Goal: Information Seeking & Learning: Learn about a topic

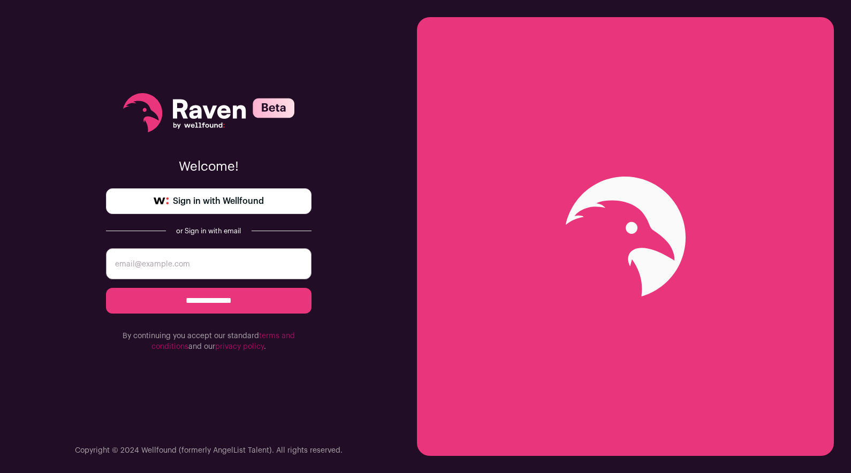
click at [265, 202] on link "Sign in with Wellfound" at bounding box center [209, 201] width 206 height 26
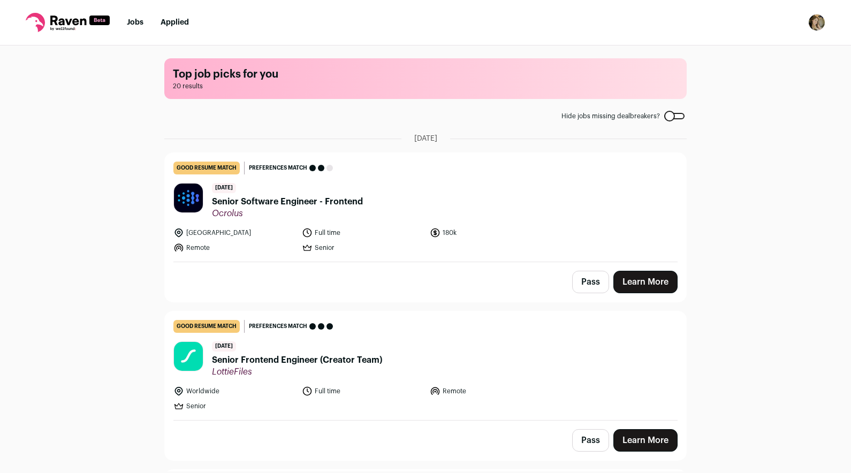
click at [641, 286] on link "Learn More" at bounding box center [645, 282] width 64 height 22
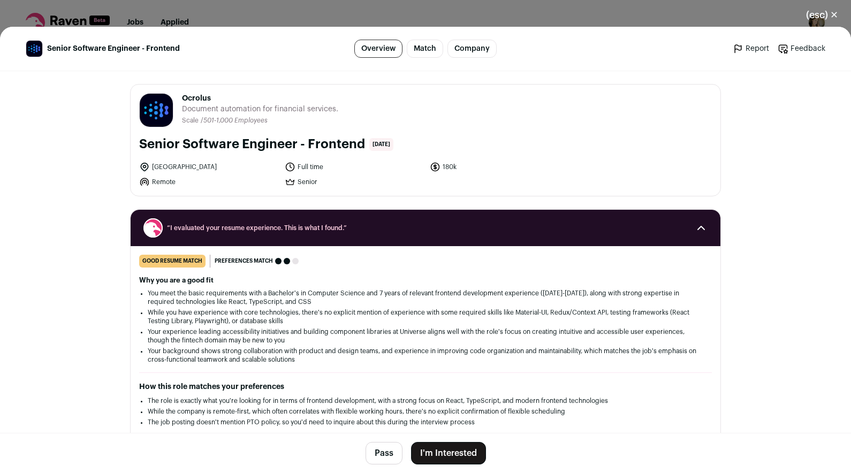
click at [282, 85] on div "Ocrolus ocrolus.com Public / Private Private Valuation $500M Company size 501-1…" at bounding box center [426, 140] width 590 height 111
click at [201, 98] on span "Ocrolus" at bounding box center [260, 98] width 156 height 11
copy span "Ocrolus"
click at [385, 453] on button "Pass" at bounding box center [384, 453] width 37 height 22
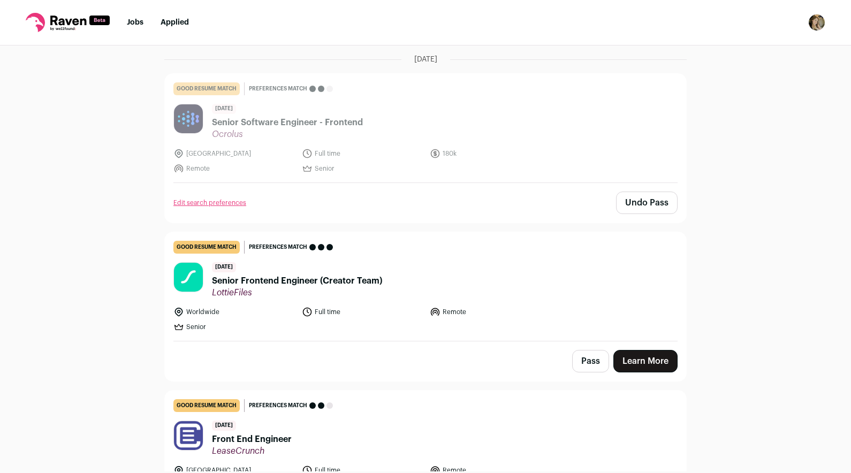
scroll to position [211, 0]
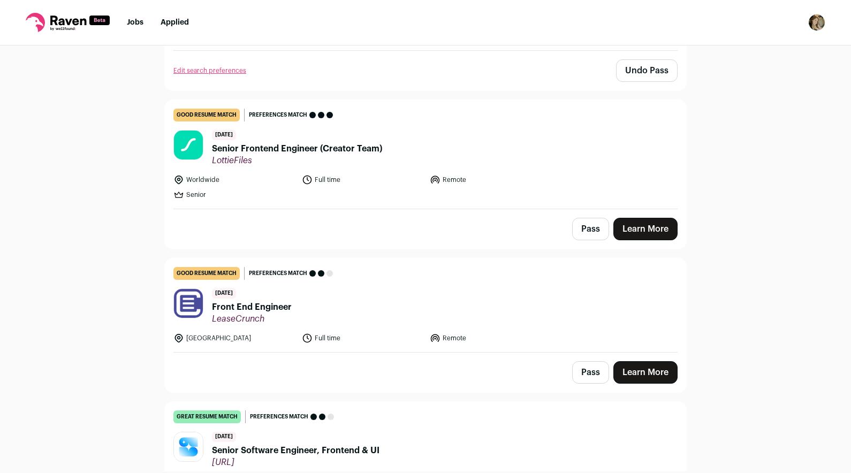
click at [292, 155] on span "LottieFiles" at bounding box center [297, 160] width 170 height 11
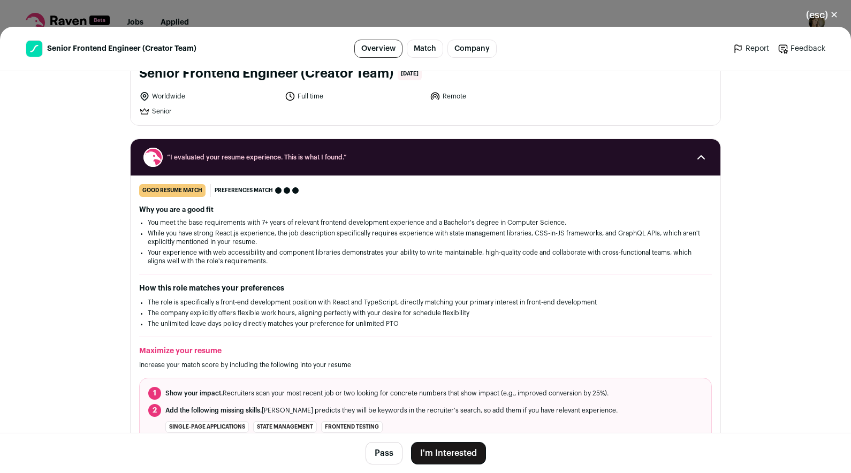
scroll to position [0, 0]
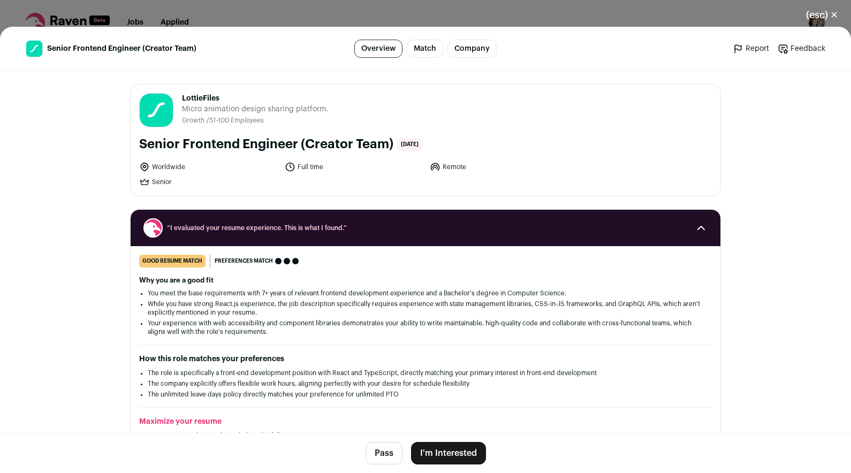
copy span "LottieFiles"
click at [820, 18] on button "(esc) ✕" at bounding box center [822, 15] width 58 height 24
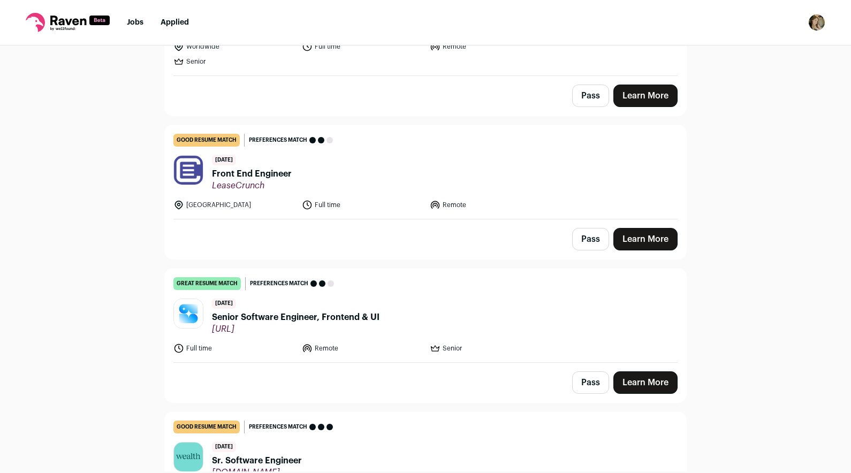
scroll to position [347, 0]
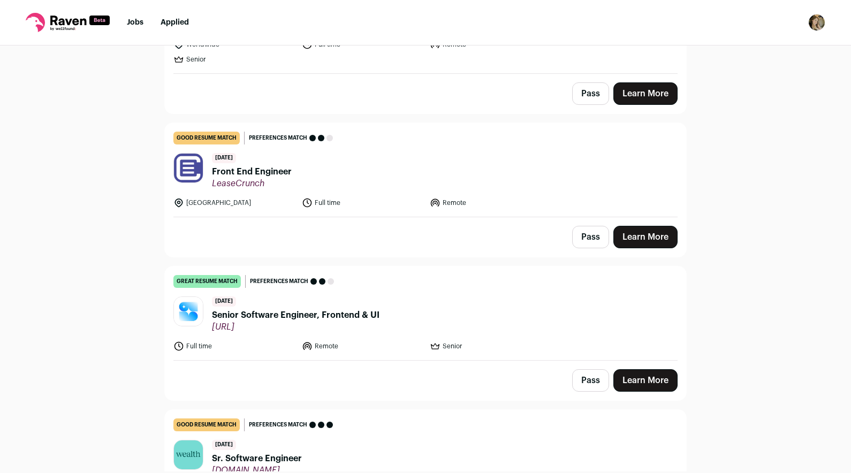
click at [280, 173] on span "Front End Engineer" at bounding box center [252, 171] width 80 height 13
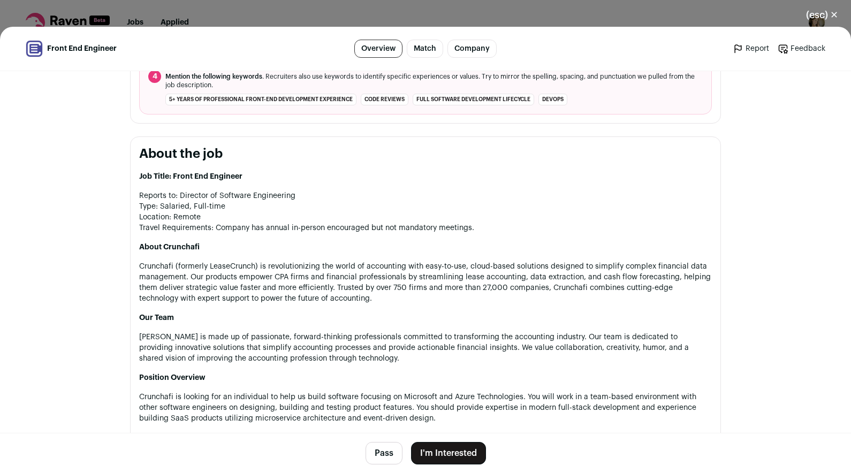
scroll to position [508, 0]
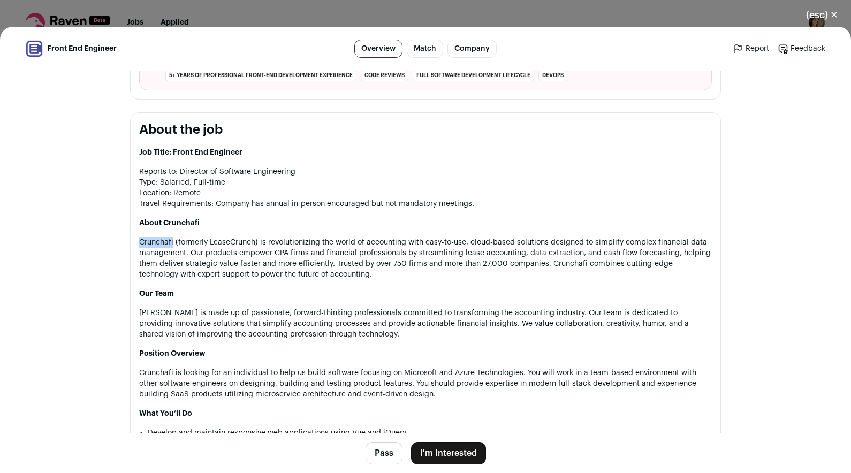
drag, startPoint x: 138, startPoint y: 241, endPoint x: 173, endPoint y: 242, distance: 35.3
click at [173, 242] on section "About the job Job Title: Front End Engineer Reports to: Director of Software En…" at bounding box center [425, 424] width 591 height 624
copy p "Crunchafi"
click at [829, 17] on button "(esc) ✕" at bounding box center [822, 15] width 58 height 24
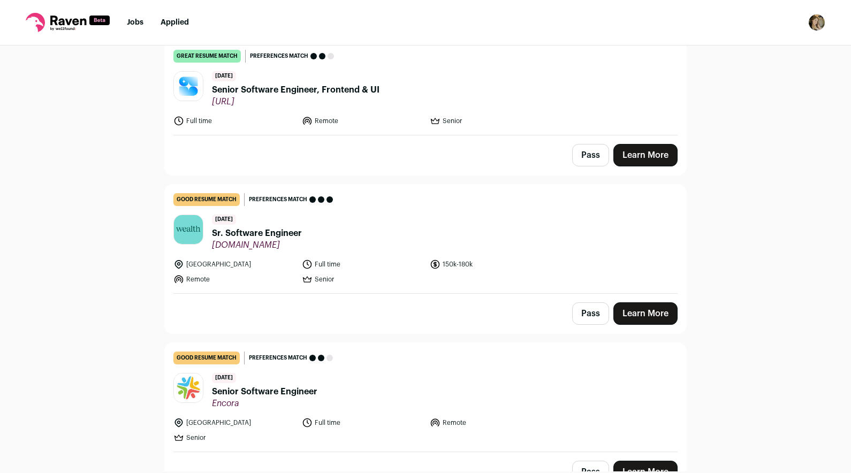
scroll to position [574, 0]
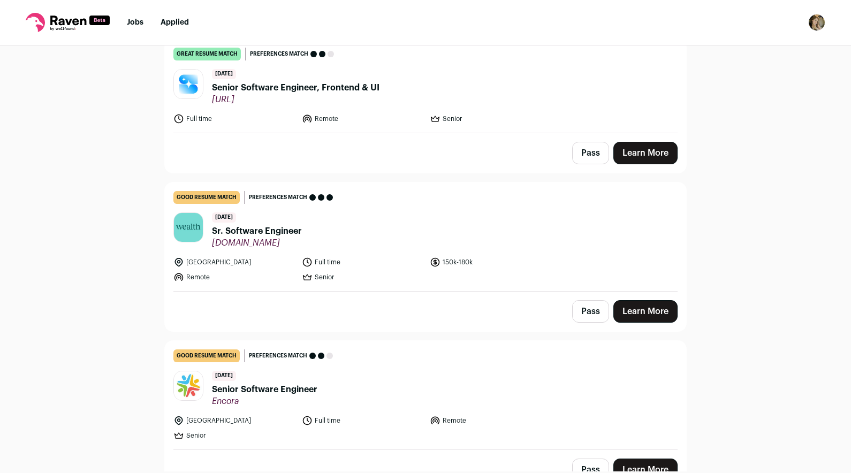
click at [280, 232] on span "Sr. Software Engineer" at bounding box center [257, 231] width 90 height 13
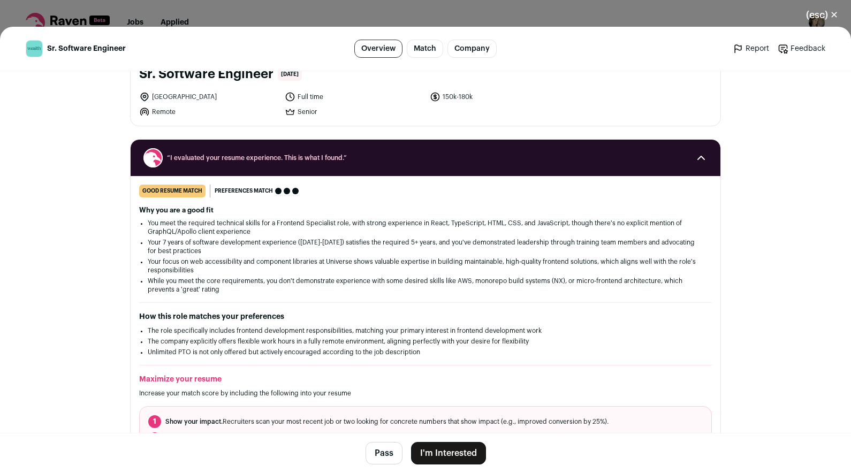
scroll to position [19, 0]
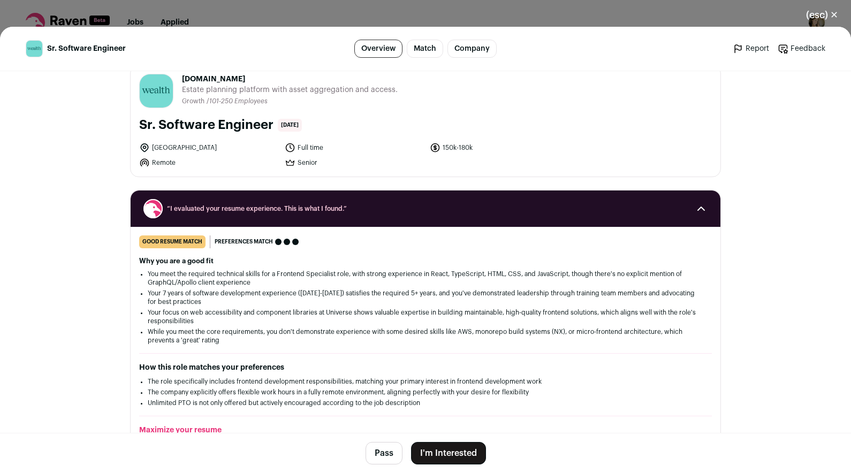
click at [831, 16] on button "(esc) ✕" at bounding box center [822, 15] width 58 height 24
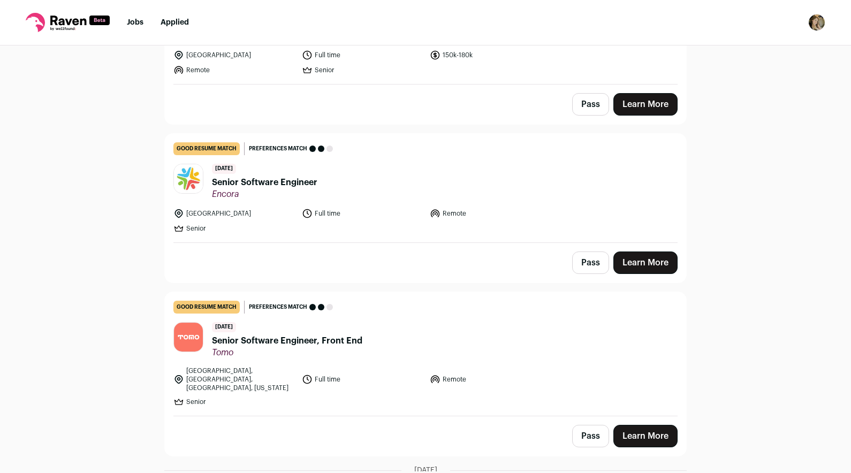
scroll to position [891, 0]
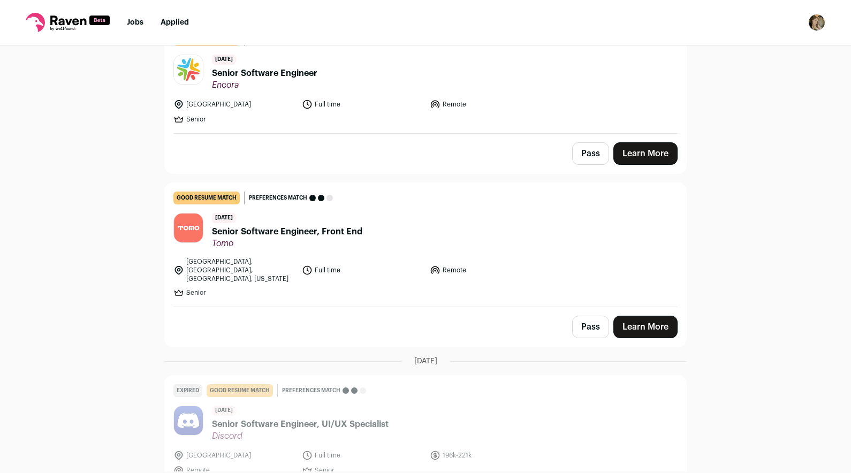
click at [343, 227] on span "Senior Software Engineer, Front End" at bounding box center [287, 231] width 150 height 13
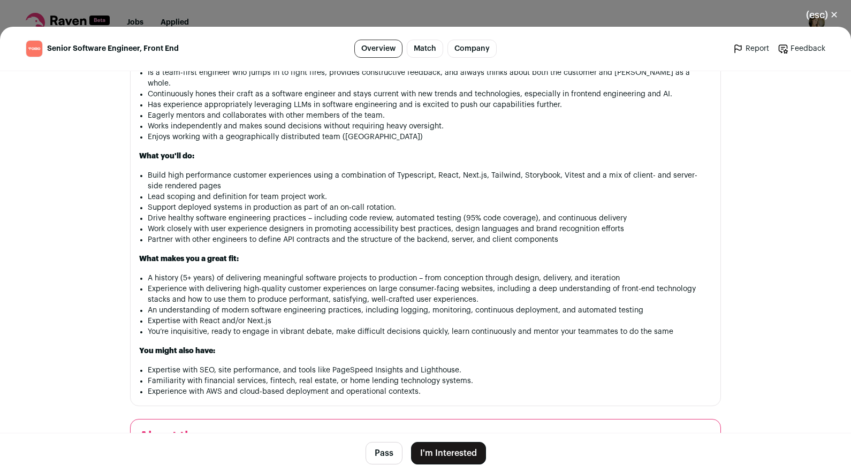
scroll to position [846, 0]
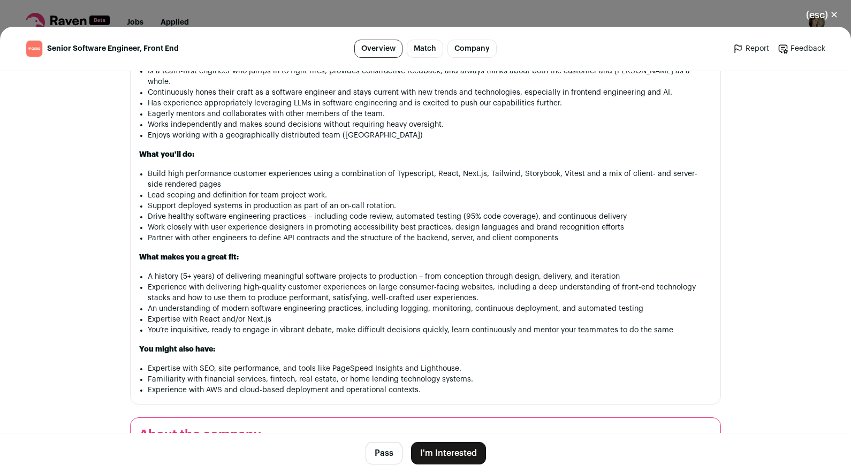
click at [818, 18] on button "(esc) ✕" at bounding box center [822, 15] width 58 height 24
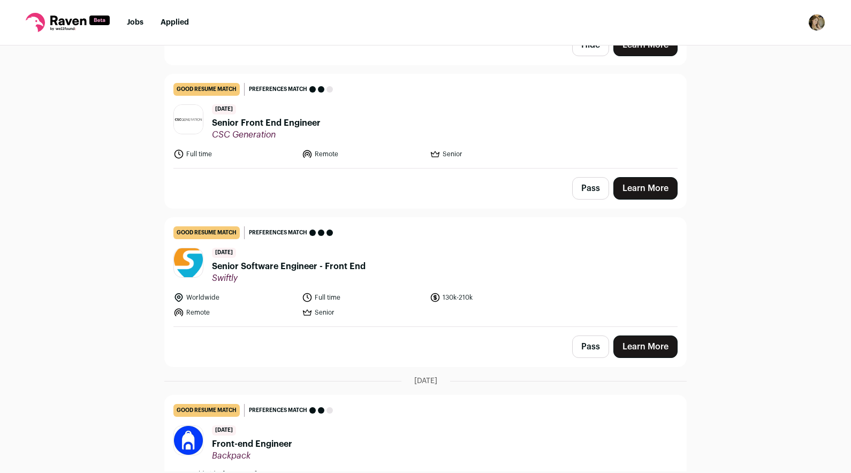
scroll to position [2177, 0]
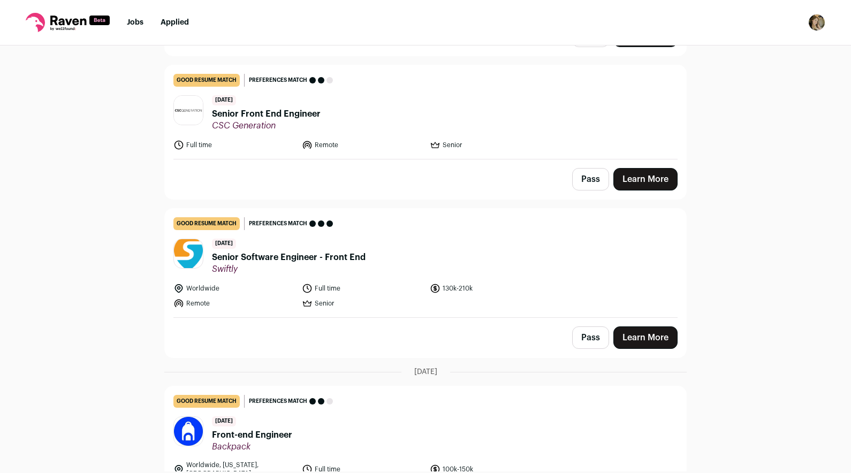
click at [337, 251] on span "Senior Software Engineer - Front End" at bounding box center [289, 257] width 154 height 13
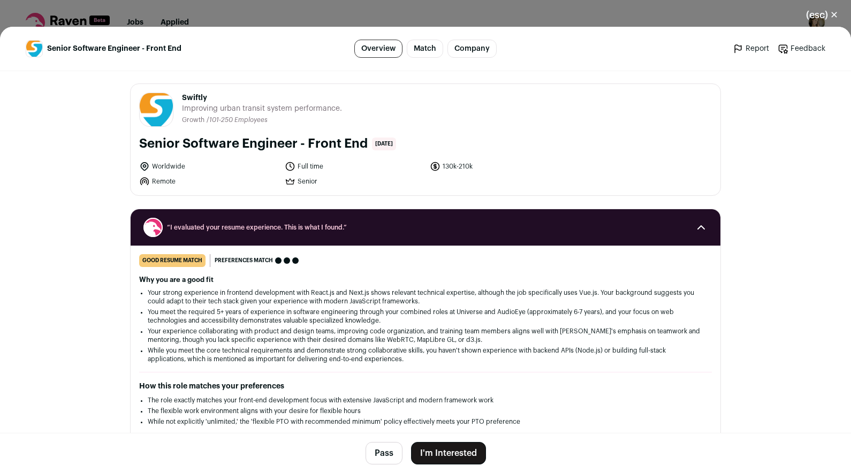
scroll to position [0, 0]
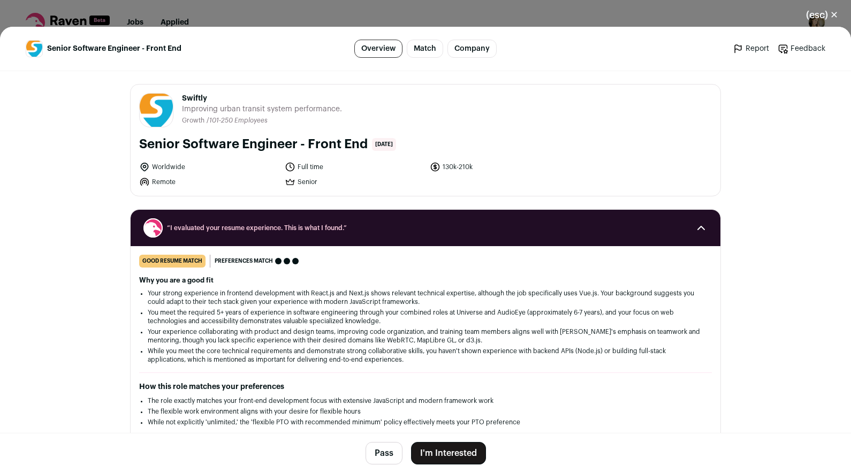
click at [832, 17] on button "(esc) ✕" at bounding box center [822, 15] width 58 height 24
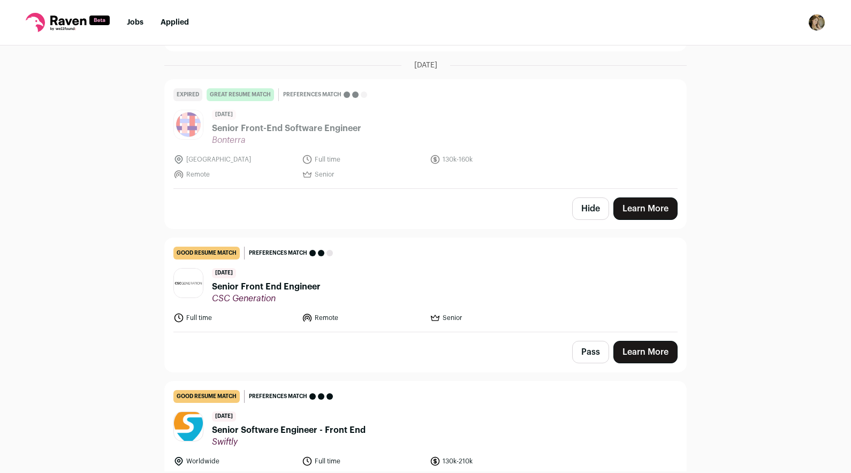
scroll to position [1654, 0]
